Goal: Information Seeking & Learning: Understand process/instructions

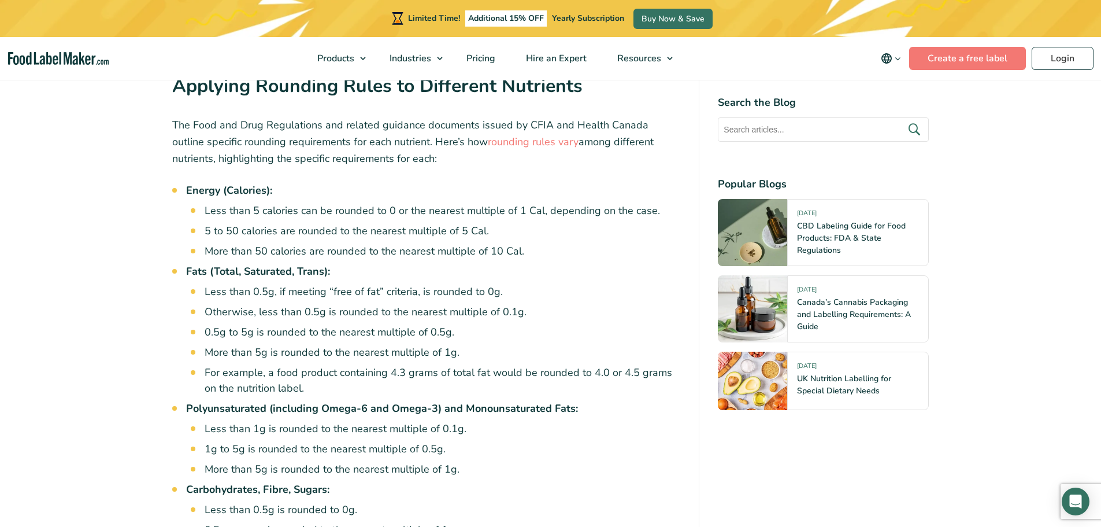
click at [542, 264] on li "Fats (Total, Saturated, Trans): Less than 0.5g, if meeting “free of fat” criter…" at bounding box center [433, 330] width 495 height 132
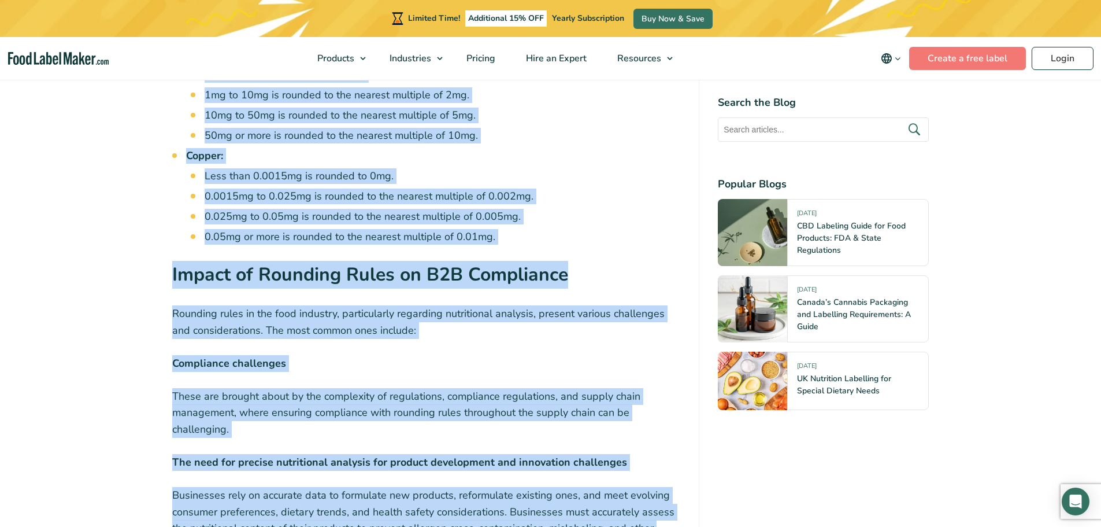
scroll to position [3105, 0]
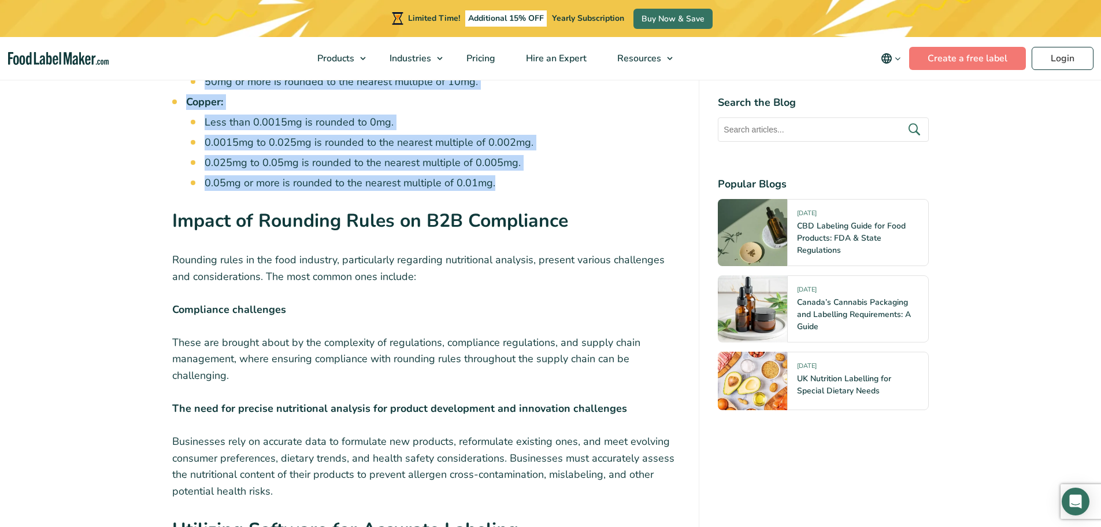
drag, startPoint x: 185, startPoint y: 198, endPoint x: 502, endPoint y: 145, distance: 321.8
copy ul "Loremi (Dolorsit): Amet cons 4 adipisci eli se doeiusm te 6 in utl etdolor magn…"
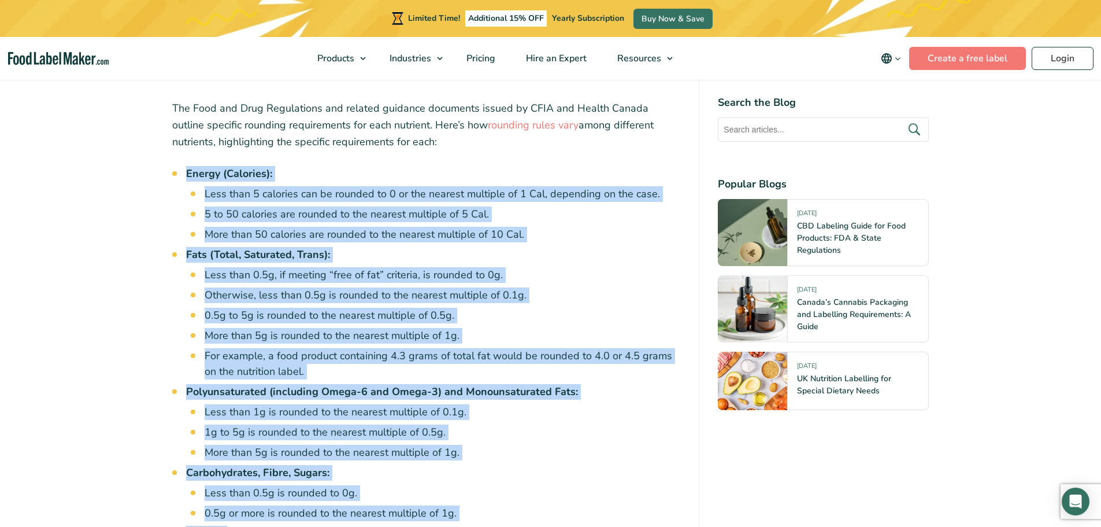
click at [460, 247] on li "Fats (Total, Saturated, Trans): Less than 0.5g, if meeting “free of fat” criter…" at bounding box center [433, 313] width 495 height 132
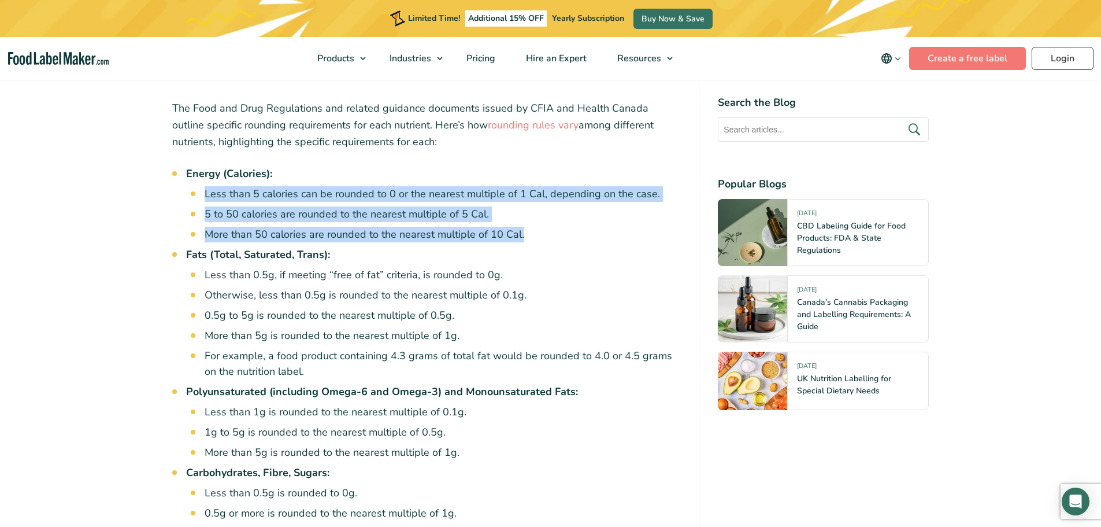
drag, startPoint x: 525, startPoint y: 195, endPoint x: 202, endPoint y: 151, distance: 326.6
click at [202, 166] on li "Energy (Calories): Less than 5 calories can be rounded to 0 or the nearest mult…" at bounding box center [433, 204] width 495 height 76
click at [500, 227] on li "More than 50 calories are rounded to the nearest multiple of 10 Cal." at bounding box center [443, 235] width 476 height 16
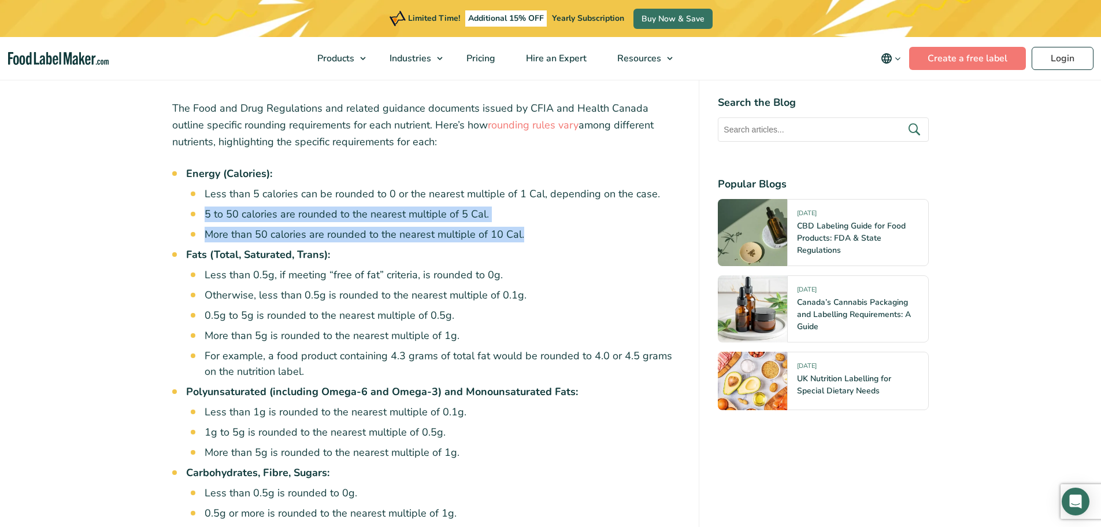
drag, startPoint x: 521, startPoint y: 193, endPoint x: 204, endPoint y: 169, distance: 317.6
click at [205, 186] on ul "Less than 5 calories can be rounded to 0 or the nearest multiple of 1 Cal, depe…" at bounding box center [443, 214] width 476 height 56
copy ul "5 to 50 calories are rounded to the nearest multiple of 5 Cal. More than 50 cal…"
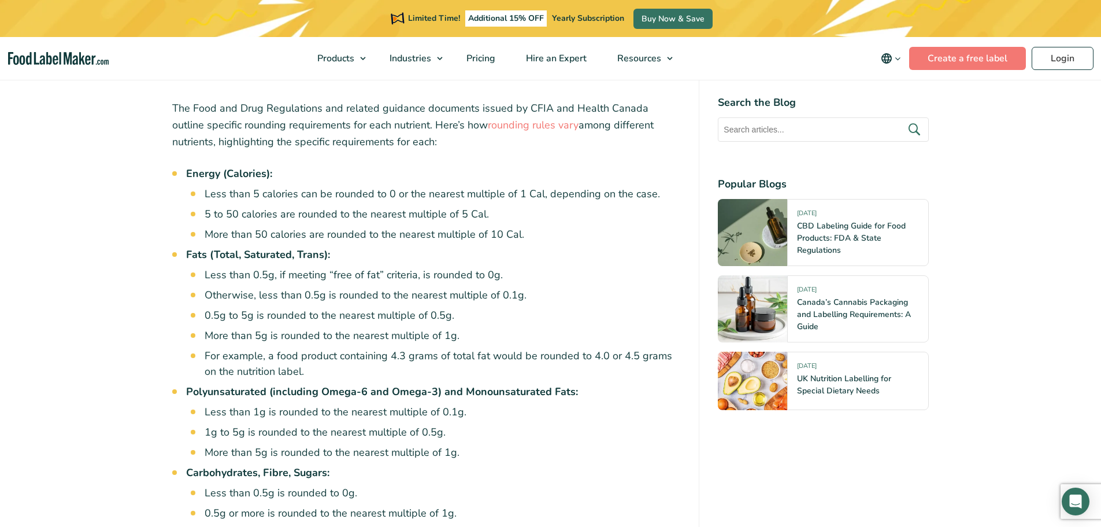
click at [364, 308] on li "0.5g to 5g is rounded to the nearest multiple of 0.5g." at bounding box center [443, 316] width 476 height 16
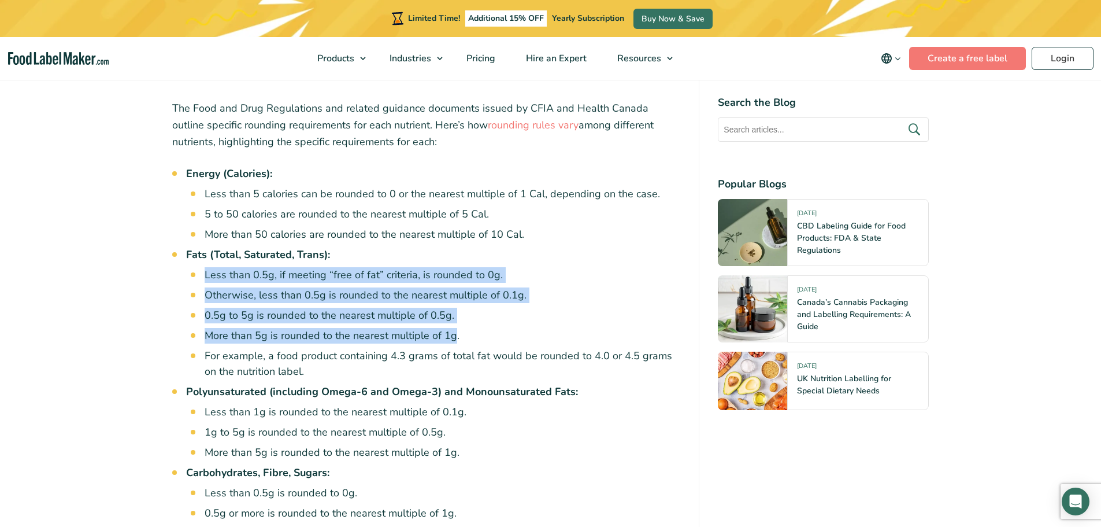
drag, startPoint x: 454, startPoint y: 298, endPoint x: 205, endPoint y: 237, distance: 256.5
click at [205, 267] on ul "Less than 0.5g, if meeting “free of fat” criteria, is rounded to 0g. Otherwise,…" at bounding box center [443, 323] width 476 height 112
copy ul "Less than 0.5g, if meeting “free of fat” criteria, is rounded to 0g. Otherwise,…"
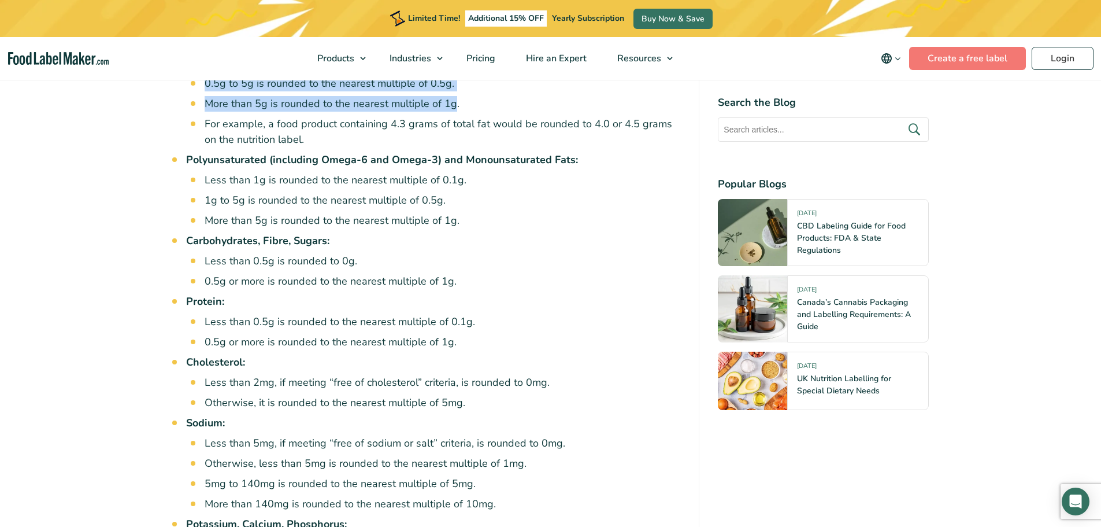
scroll to position [1925, 0]
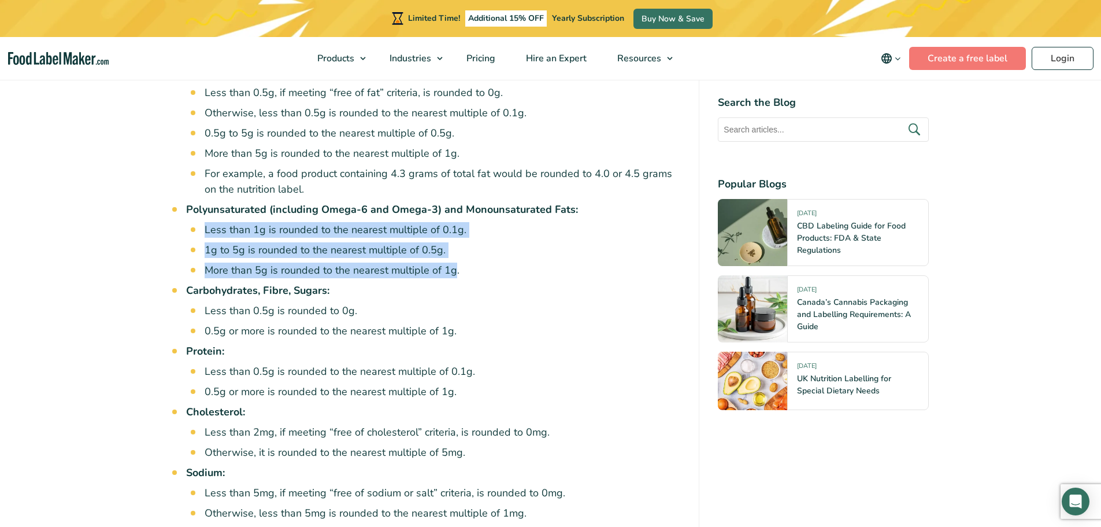
drag, startPoint x: 452, startPoint y: 230, endPoint x: 205, endPoint y: 193, distance: 249.6
click at [205, 222] on ul "Less than 1g is rounded to the nearest multiple of 0.1g. 1g to 5g is rounded to…" at bounding box center [443, 250] width 476 height 56
copy ul "Less than 1g is rounded to the nearest multiple of 0.1g. 1g to 5g is rounded to…"
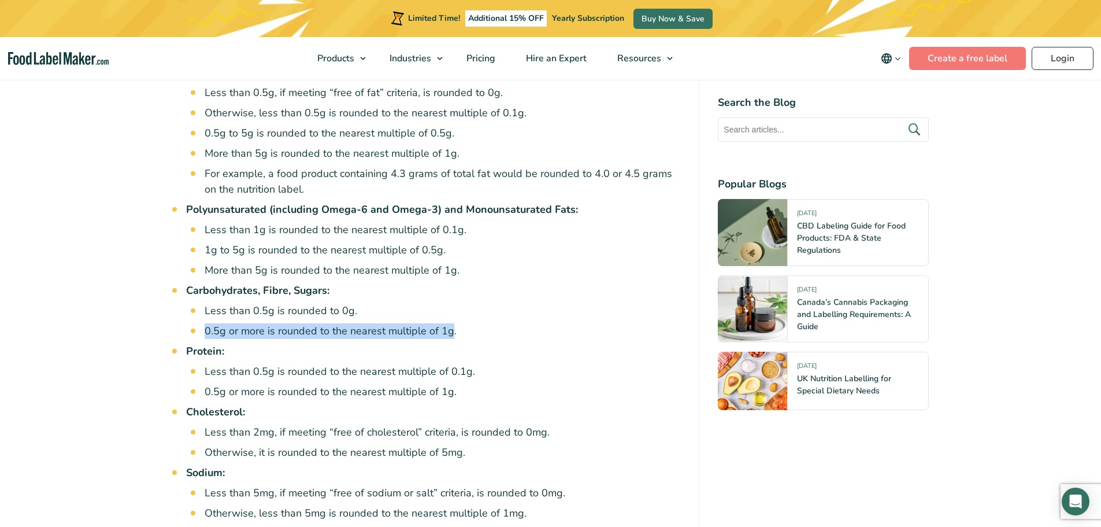
drag, startPoint x: 452, startPoint y: 292, endPoint x: 206, endPoint y: 291, distance: 245.7
click at [206, 323] on li "0.5g or more is rounded to the nearest multiple of 1g." at bounding box center [443, 331] width 476 height 16
copy li "0.5g or more is rounded to the nearest multiple of 1g"
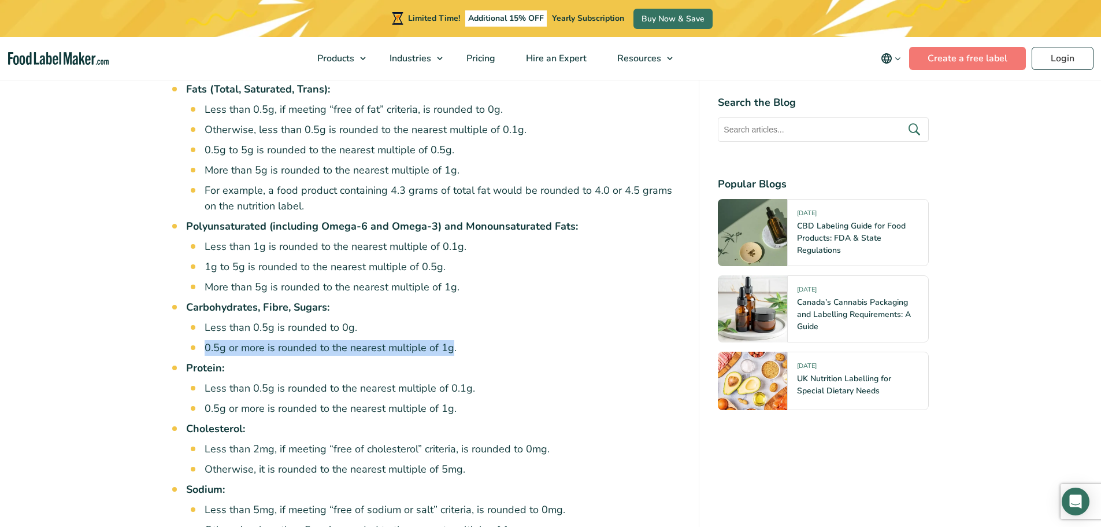
scroll to position [1914, 0]
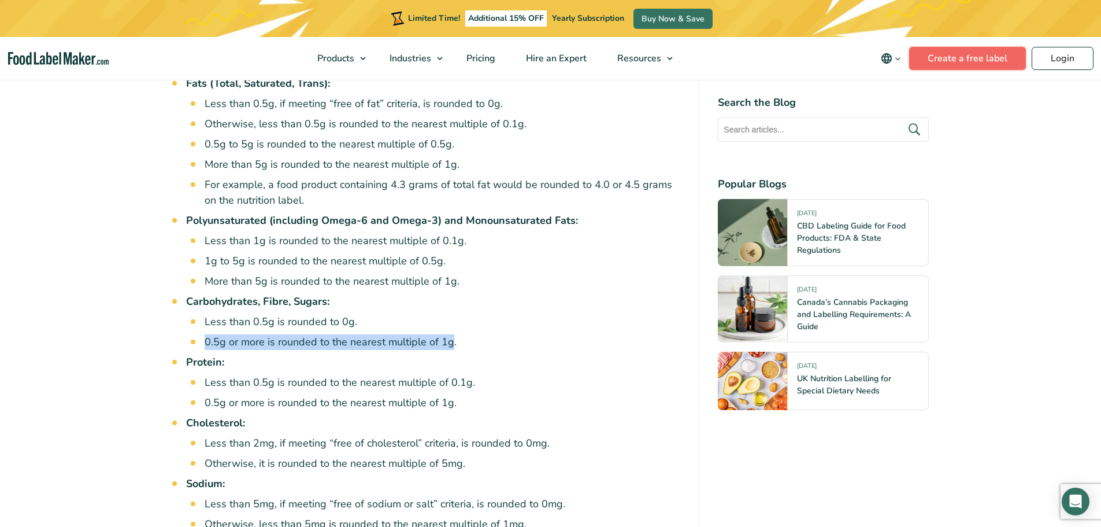
click at [963, 54] on link "Create a free label" at bounding box center [967, 58] width 117 height 23
